Goal: Information Seeking & Learning: Find specific page/section

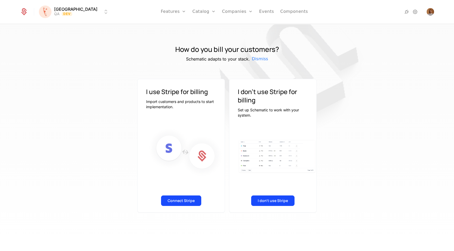
click at [161, 12] on link "Features" at bounding box center [173, 12] width 25 height 24
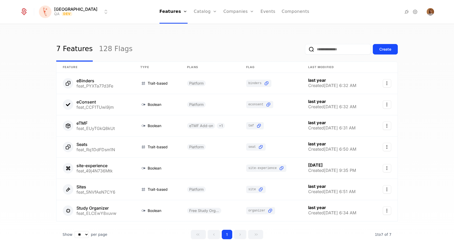
click at [166, 36] on link "Flags" at bounding box center [178, 34] width 24 height 4
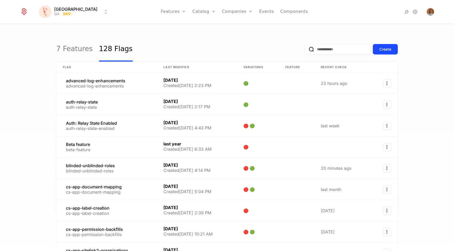
click at [345, 50] on input "email" at bounding box center [338, 49] width 66 height 10
type input "********"
click at [305, 50] on button "submit" at bounding box center [305, 50] width 0 height 0
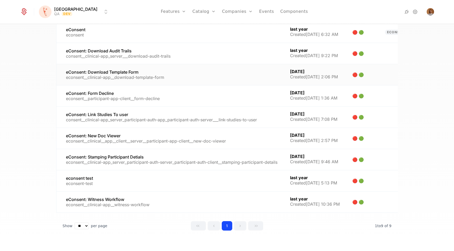
scroll to position [55, 0]
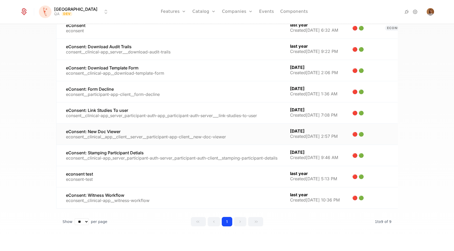
click at [104, 136] on link at bounding box center [169, 134] width 227 height 21
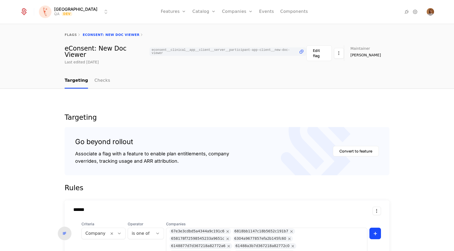
click at [299, 50] on icon at bounding box center [301, 52] width 6 height 6
